Goal: Task Accomplishment & Management: Manage account settings

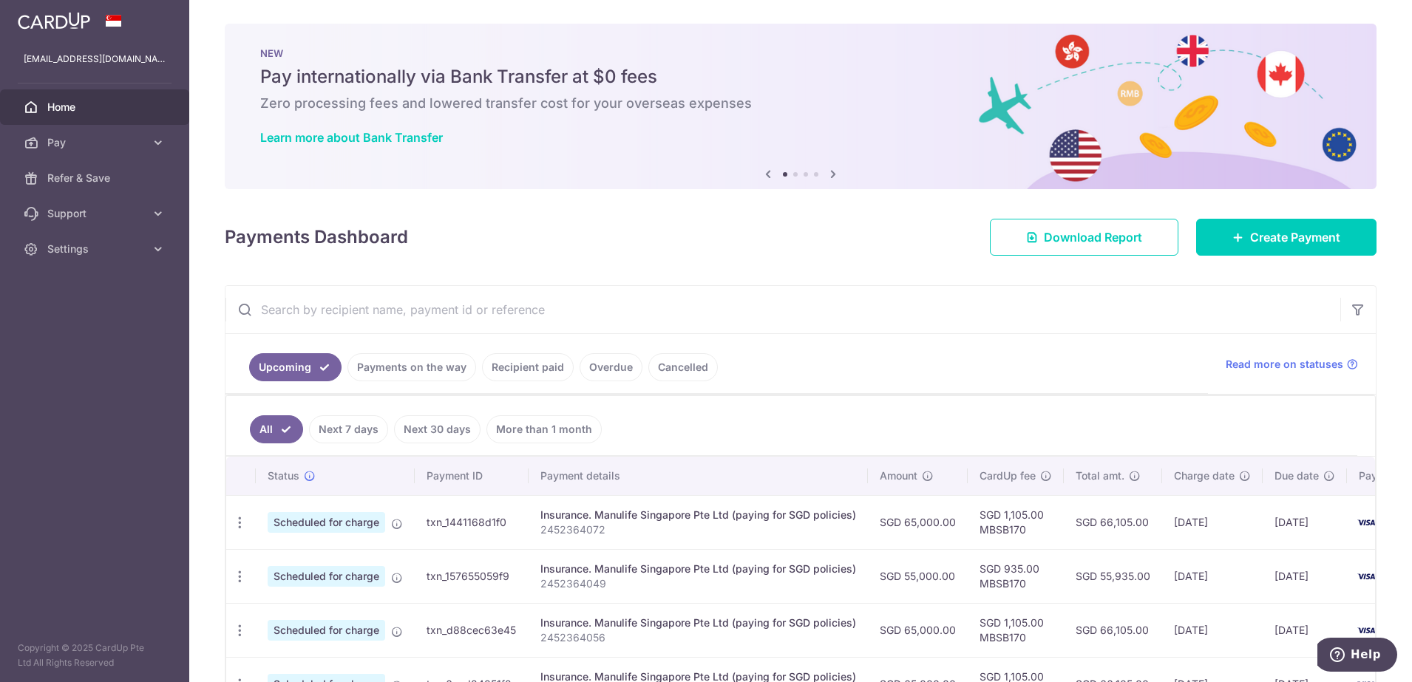
scroll to position [285, 0]
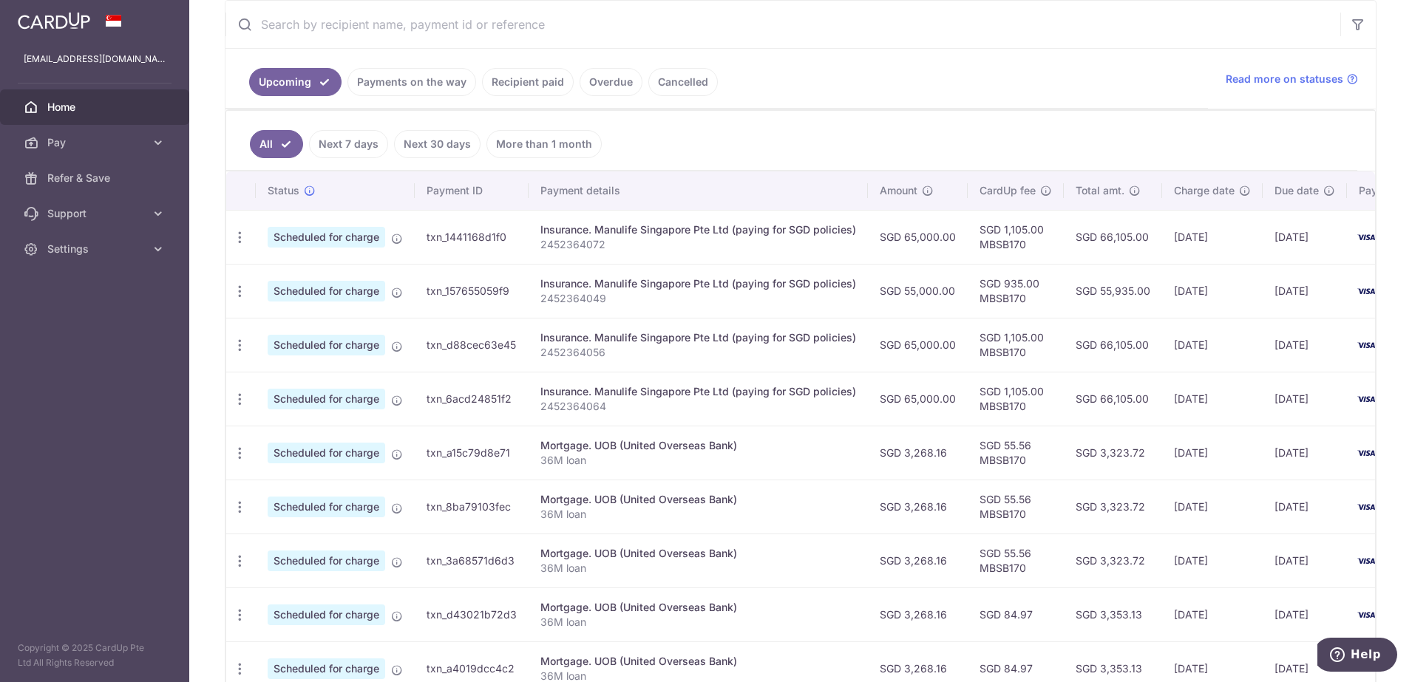
click at [110, 114] on span "Home" at bounding box center [96, 107] width 98 height 15
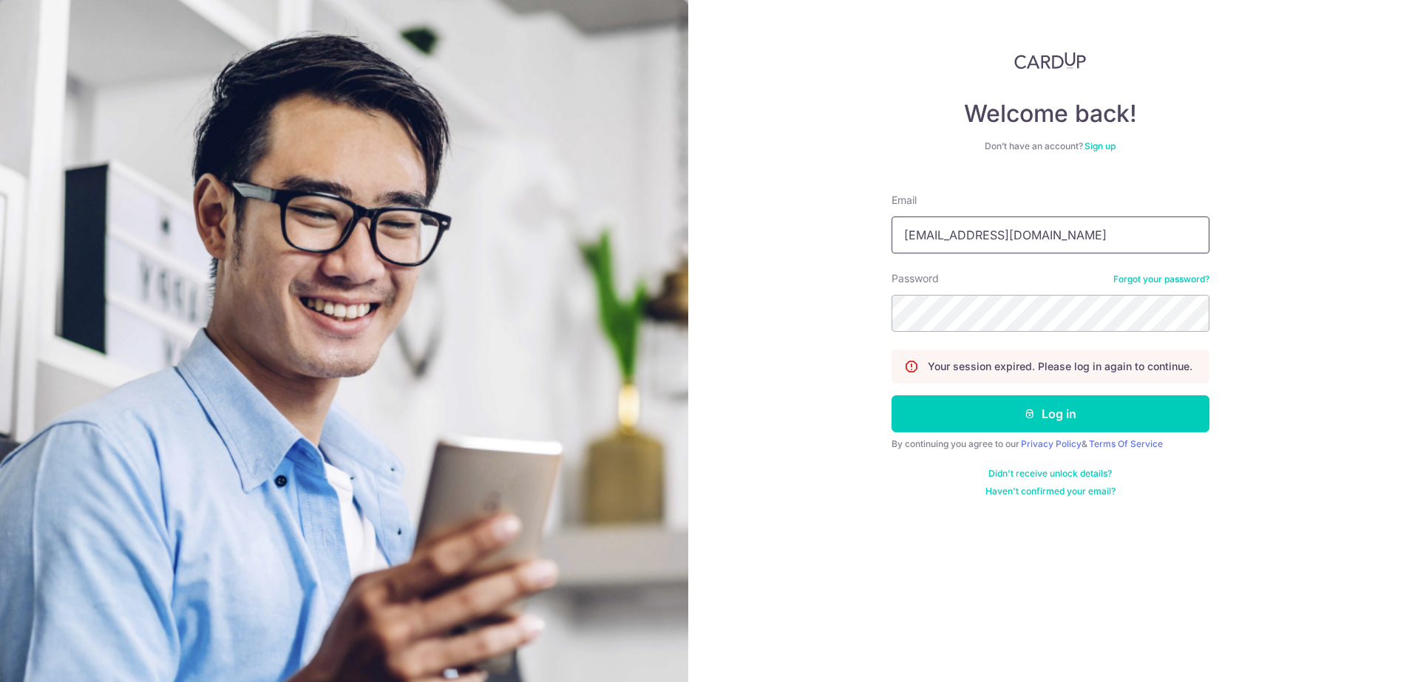
click at [1084, 236] on input "[EMAIL_ADDRESS][DOMAIN_NAME]" at bounding box center [1050, 235] width 318 height 37
type input "[EMAIL_ADDRESS][DOMAIN_NAME]"
click at [1072, 415] on button "Log in" at bounding box center [1050, 413] width 318 height 37
